Goal: Register for event/course

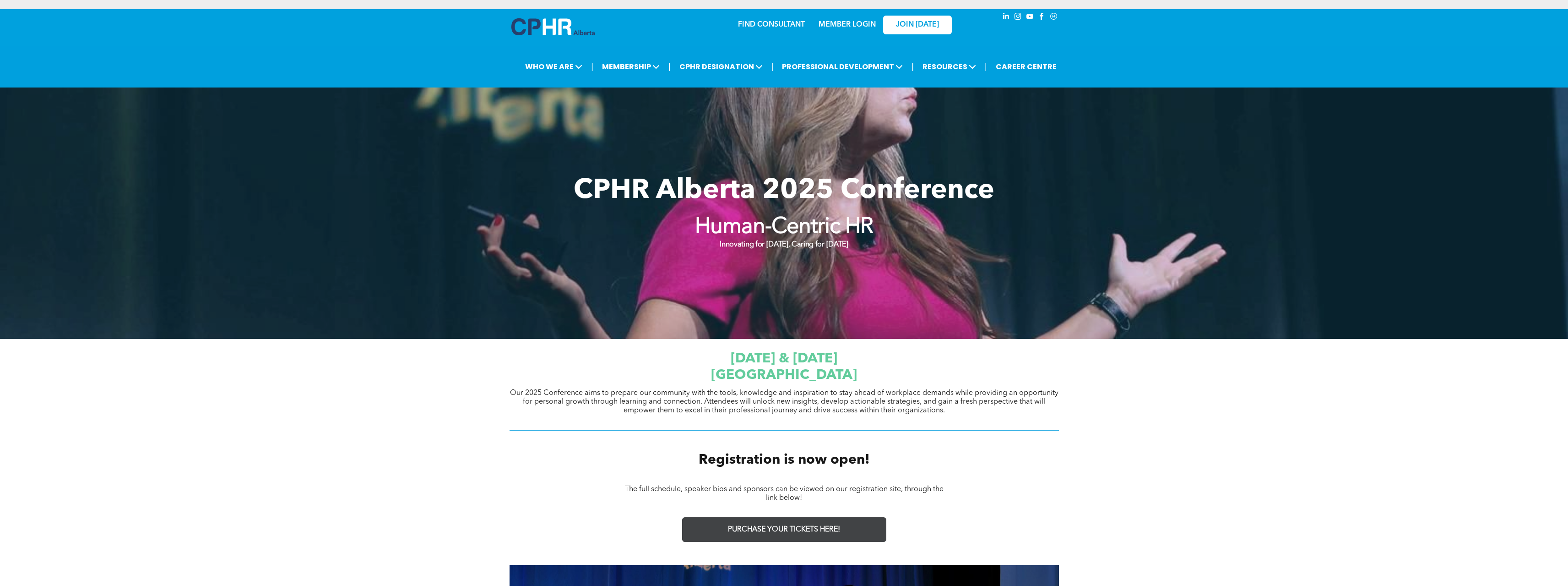
click at [792, 527] on span "PURCHASE YOUR TICKETS HERE!" at bounding box center [784, 530] width 112 height 8
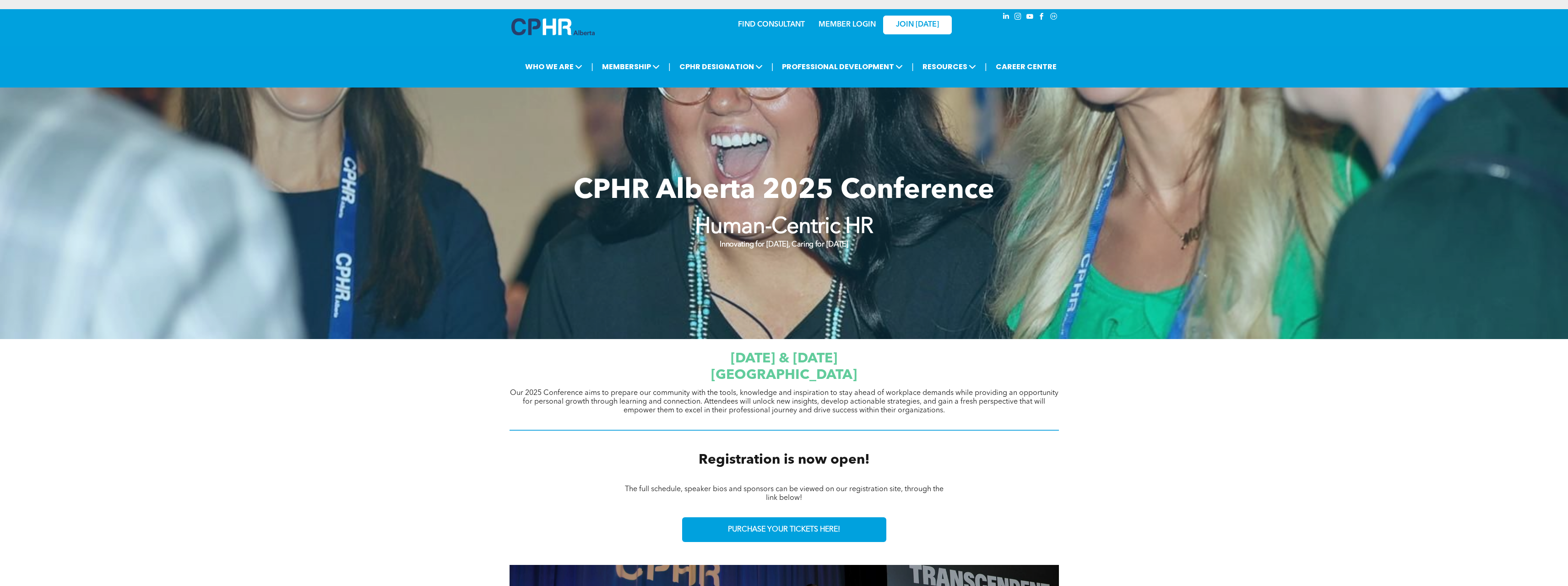
click at [804, 379] on span "[GEOGRAPHIC_DATA]" at bounding box center [784, 374] width 146 height 13
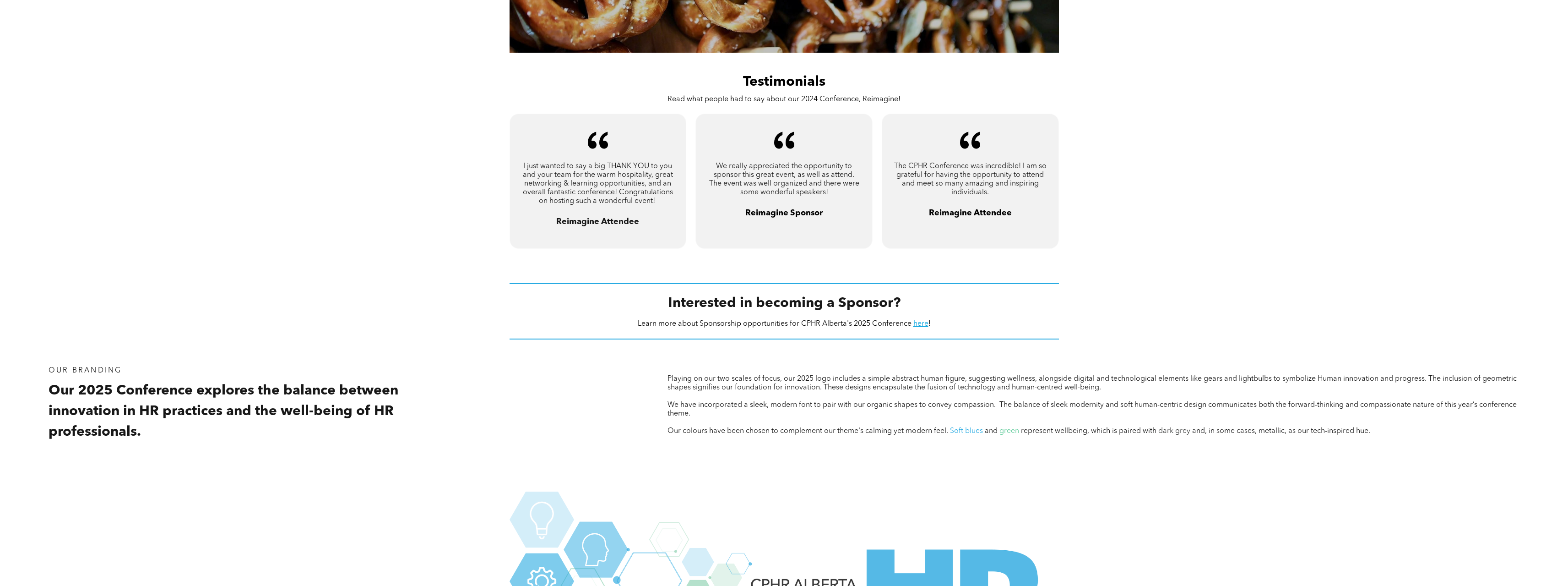
scroll to position [687, 0]
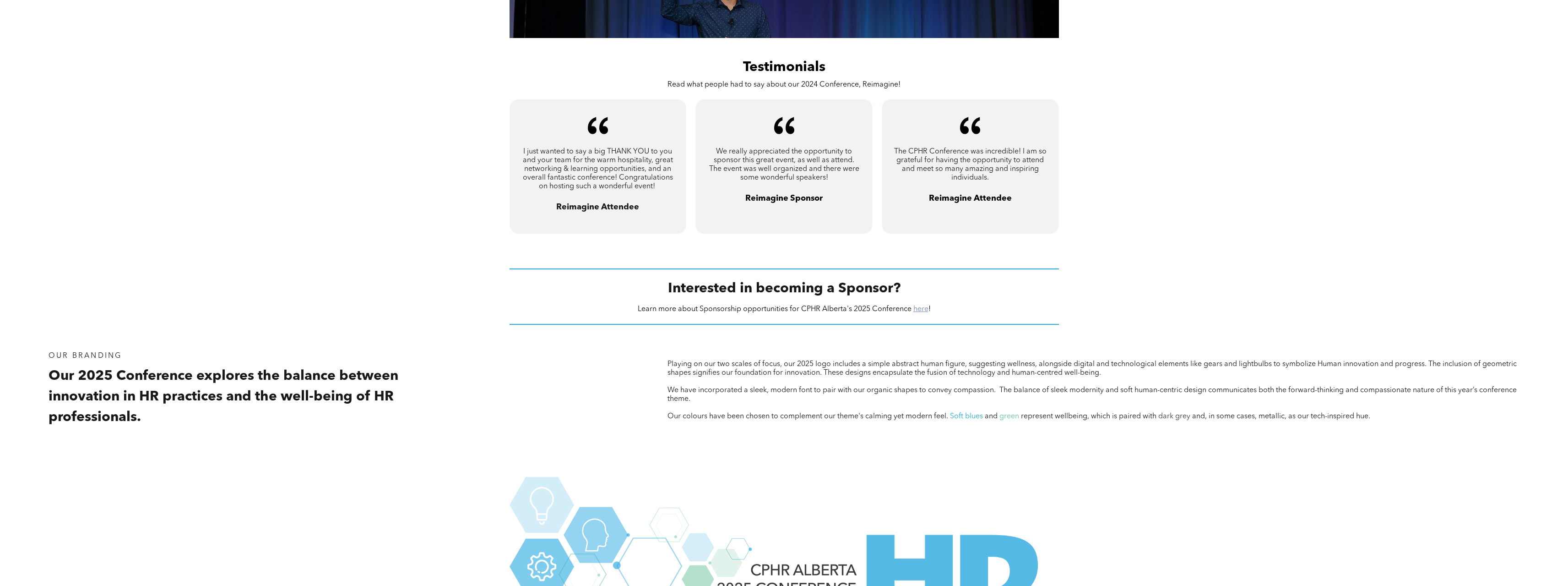
click at [920, 309] on link "here" at bounding box center [921, 309] width 15 height 7
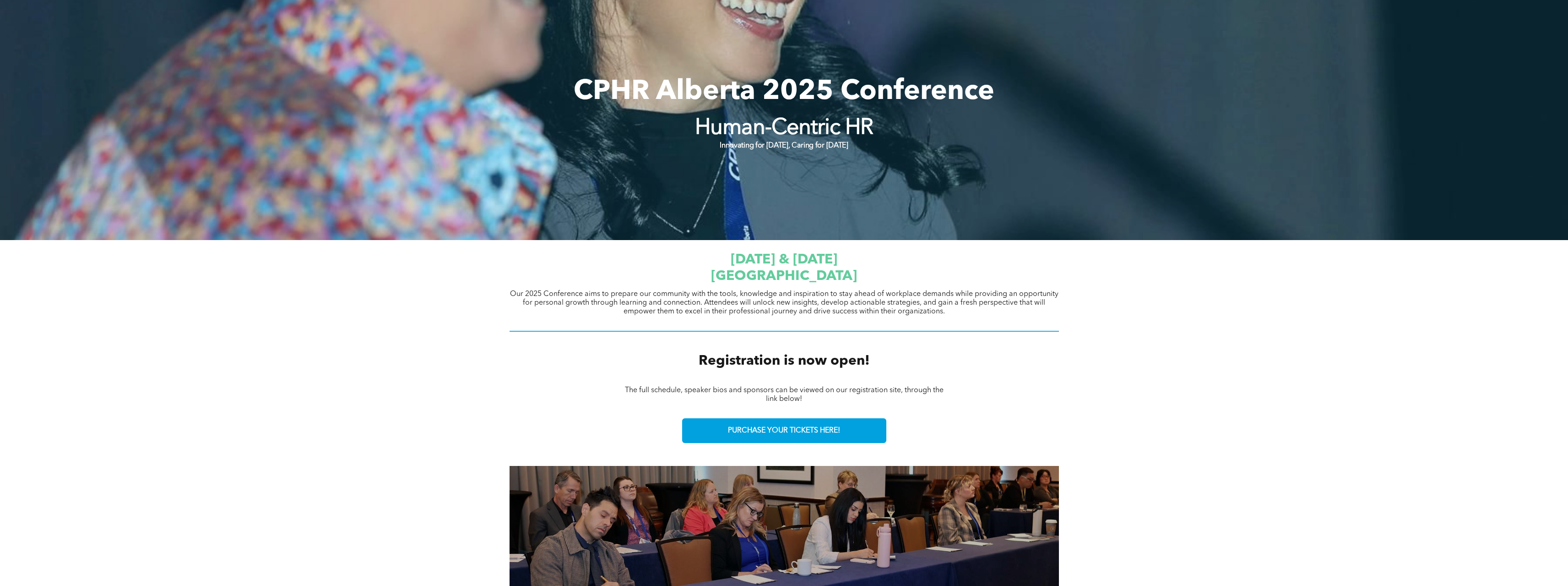
scroll to position [0, 0]
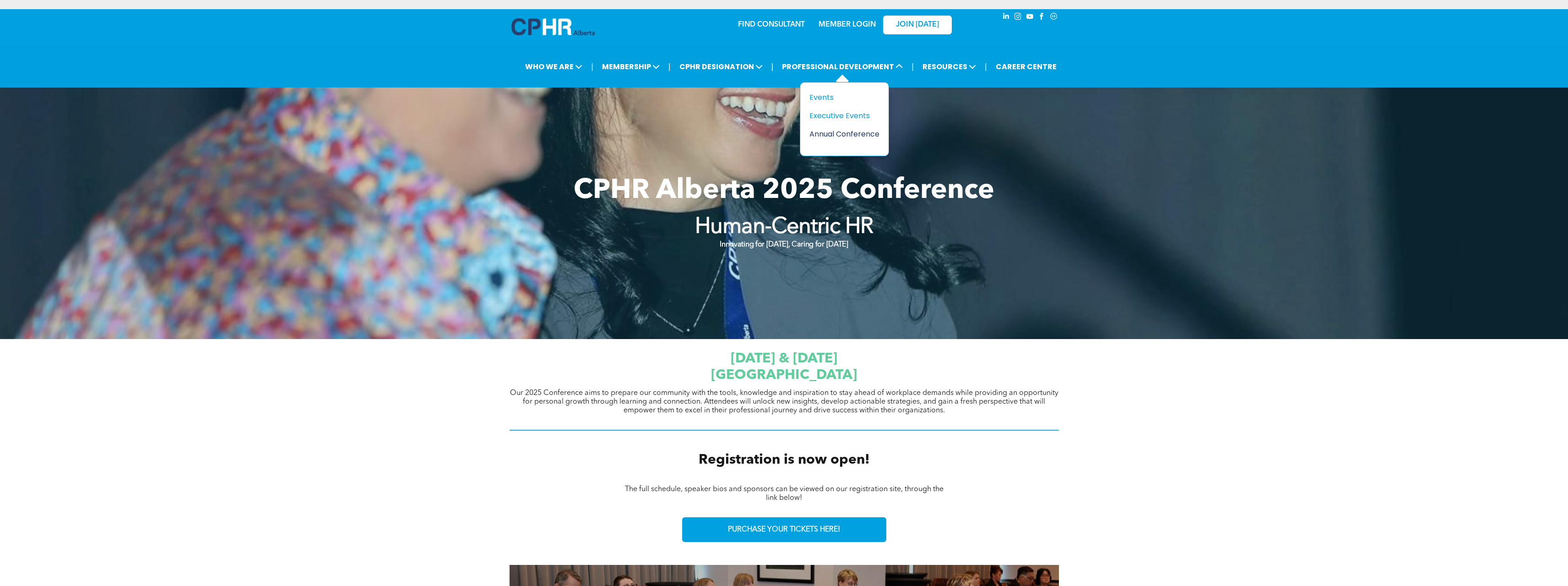
click at [868, 132] on div "Annual Conference" at bounding box center [841, 134] width 63 height 11
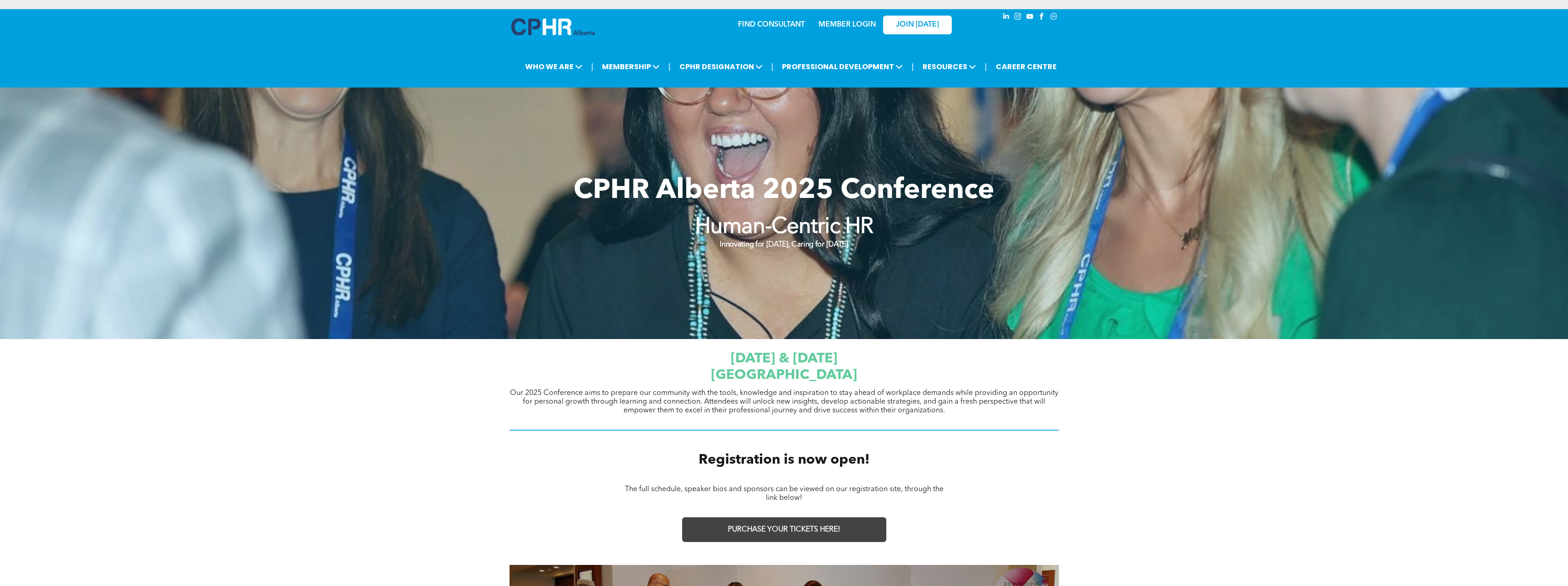
click at [809, 526] on span "PURCHASE YOUR TICKETS HERE!" at bounding box center [784, 530] width 112 height 8
